Goal: Task Accomplishment & Management: Use online tool/utility

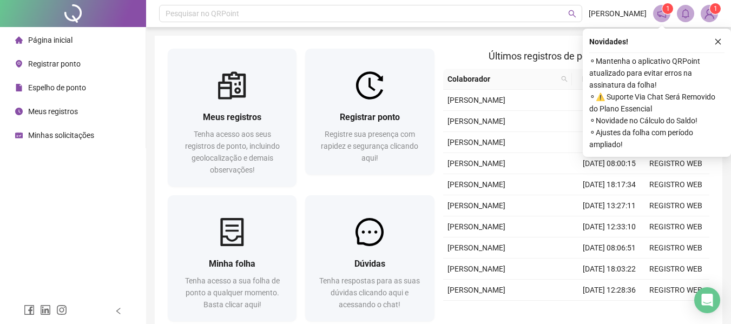
click at [55, 61] on span "Registrar ponto" at bounding box center [54, 64] width 53 height 9
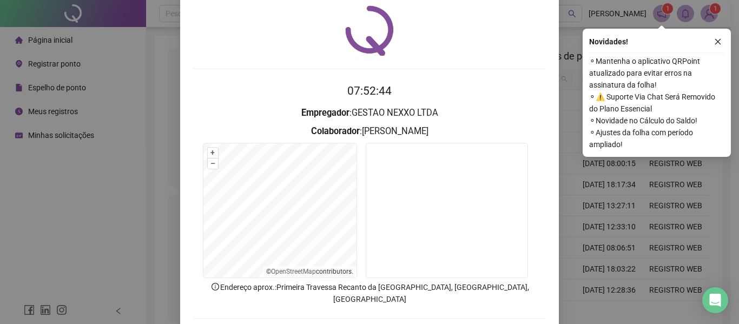
scroll to position [75, 0]
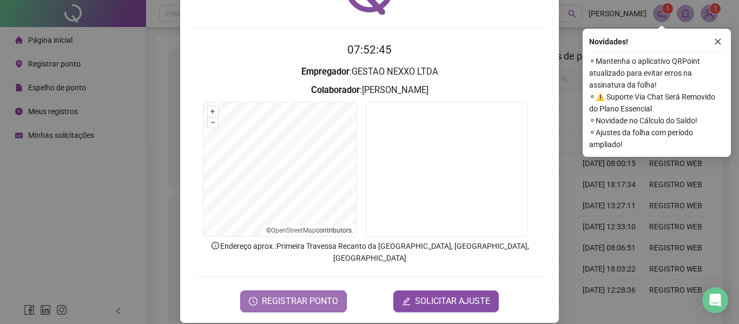
click at [310, 295] on span "REGISTRAR PONTO" at bounding box center [300, 301] width 76 height 13
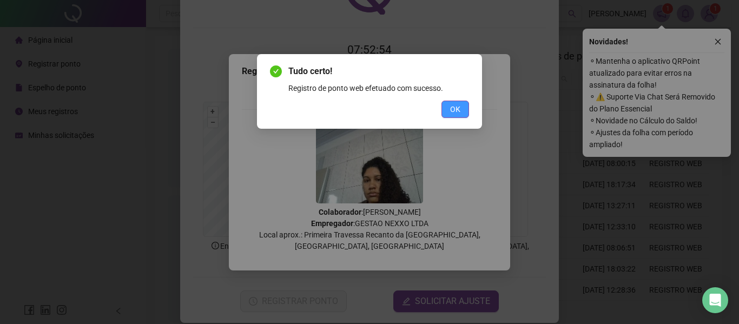
click at [460, 108] on span "OK" at bounding box center [455, 109] width 10 height 12
